Goal: Task Accomplishment & Management: Use online tool/utility

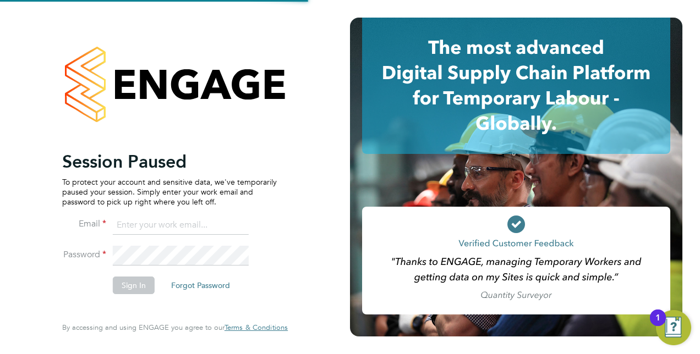
type input "[PERSON_NAME][EMAIL_ADDRESS][PERSON_NAME][DOMAIN_NAME]"
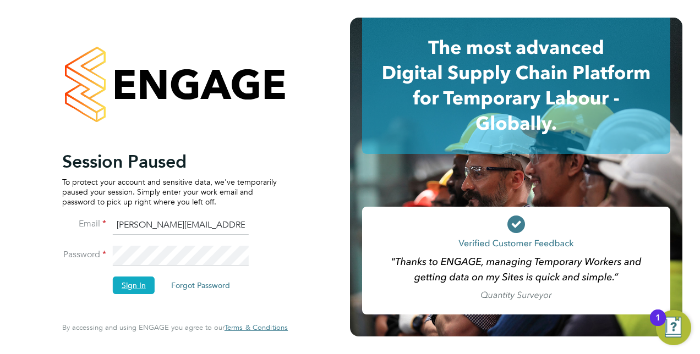
click at [132, 282] on button "Sign In" at bounding box center [134, 286] width 42 height 18
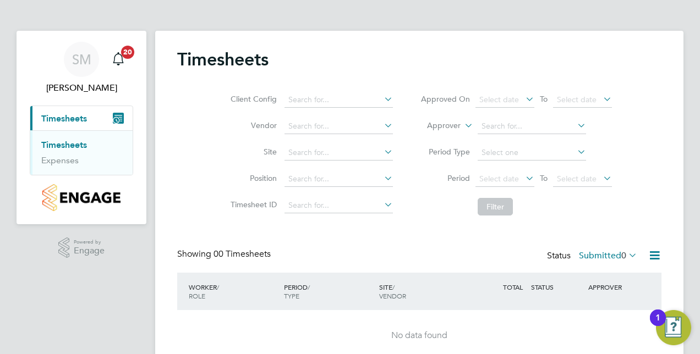
click at [78, 146] on link "Timesheets" at bounding box center [64, 145] width 46 height 10
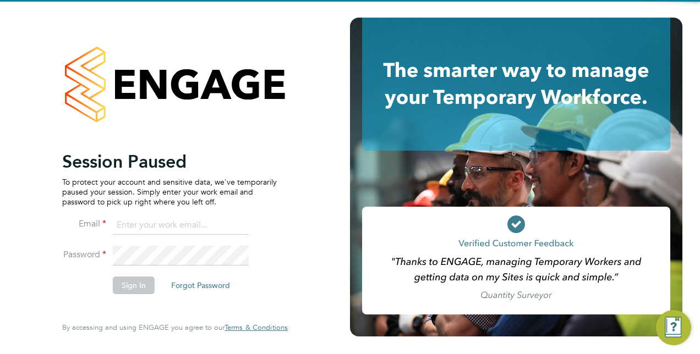
type input "[PERSON_NAME][EMAIL_ADDRESS][PERSON_NAME][DOMAIN_NAME]"
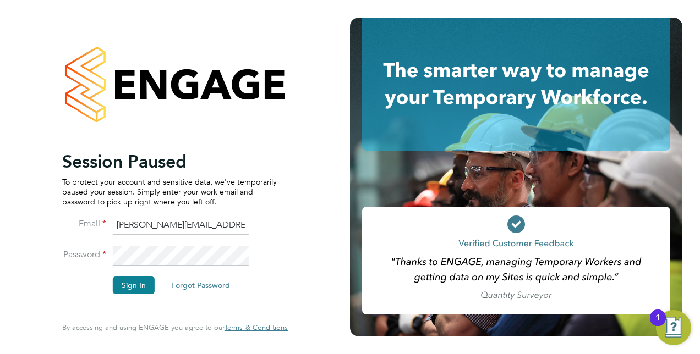
drag, startPoint x: 40, startPoint y: 1, endPoint x: 228, endPoint y: 36, distance: 191.5
click at [228, 36] on div at bounding box center [175, 84] width 226 height 133
drag, startPoint x: 43, startPoint y: 0, endPoint x: 216, endPoint y: 28, distance: 175.0
click at [216, 28] on div at bounding box center [175, 84] width 226 height 133
drag, startPoint x: 36, startPoint y: 0, endPoint x: 202, endPoint y: 32, distance: 169.2
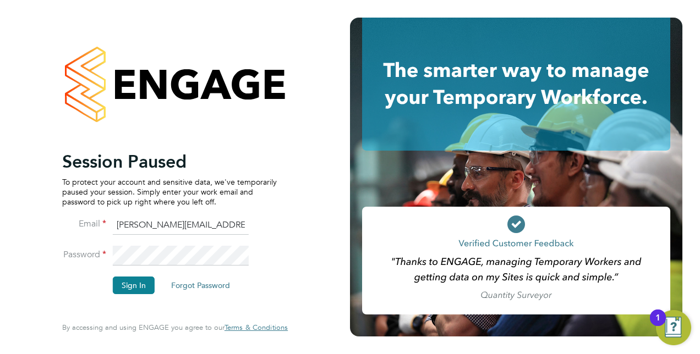
click at [200, 34] on div at bounding box center [175, 84] width 226 height 133
